Goal: Register for event/course

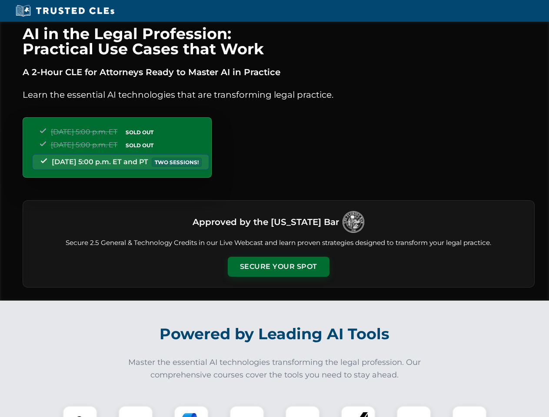
click at [278, 267] on button "Secure Your Spot" at bounding box center [279, 267] width 102 height 20
click at [80, 411] on img at bounding box center [79, 422] width 25 height 25
click at [136, 411] on div at bounding box center [135, 423] width 35 height 35
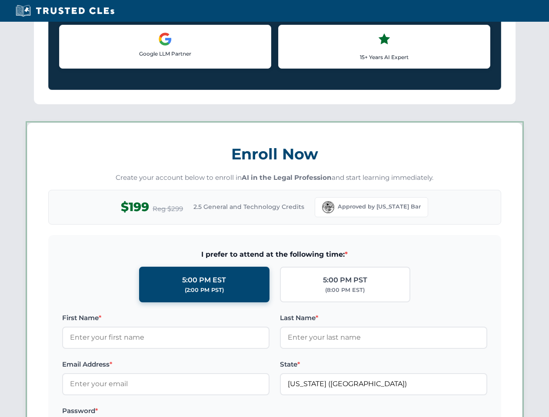
click at [191, 411] on label "Password *" at bounding box center [165, 411] width 207 height 10
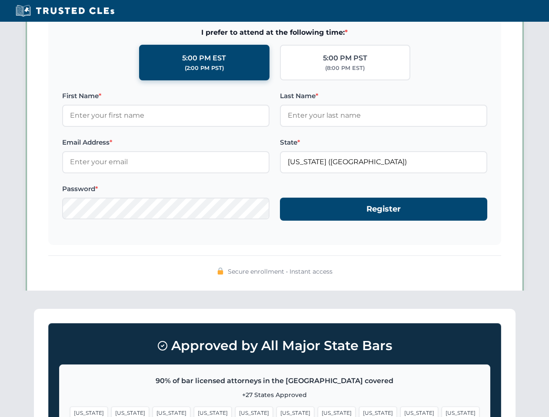
click at [400, 411] on span "[US_STATE]" at bounding box center [419, 413] width 38 height 13
